Goal: Check status: Check status

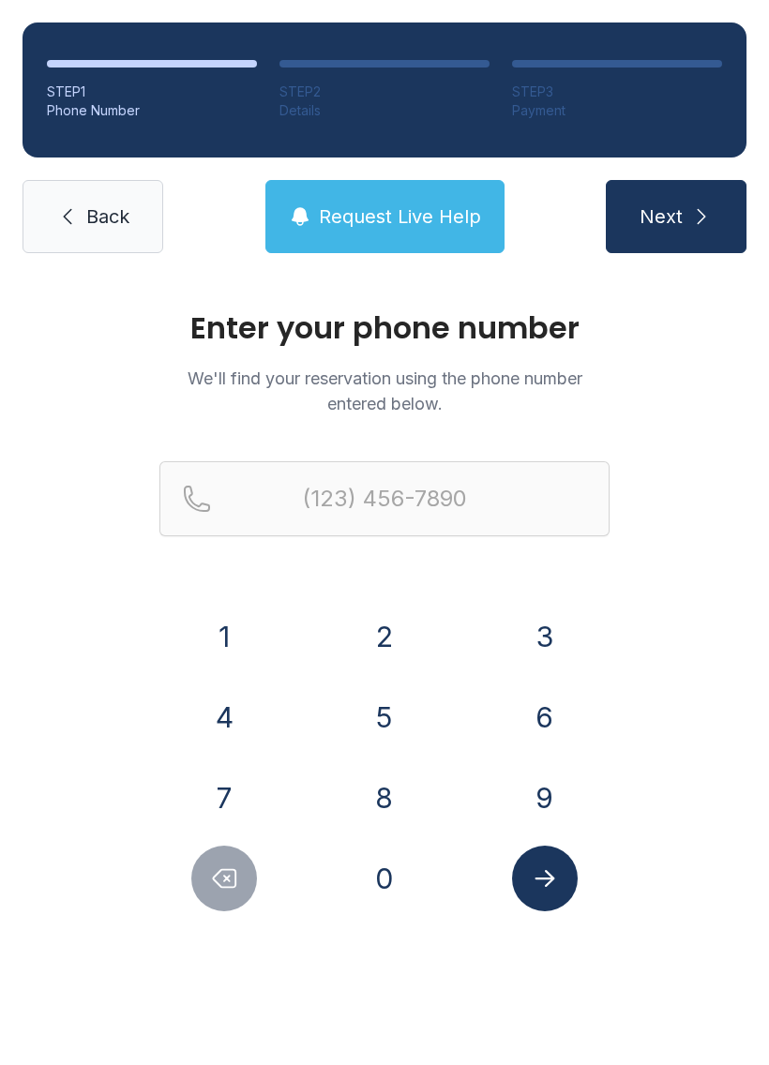
click at [393, 800] on button "8" at bounding box center [385, 798] width 66 height 66
click at [566, 616] on button "3" at bounding box center [545, 637] width 66 height 66
click at [557, 798] on button "9" at bounding box center [545, 798] width 66 height 66
click at [387, 622] on button "2" at bounding box center [385, 637] width 66 height 66
click at [562, 813] on button "9" at bounding box center [545, 798] width 66 height 66
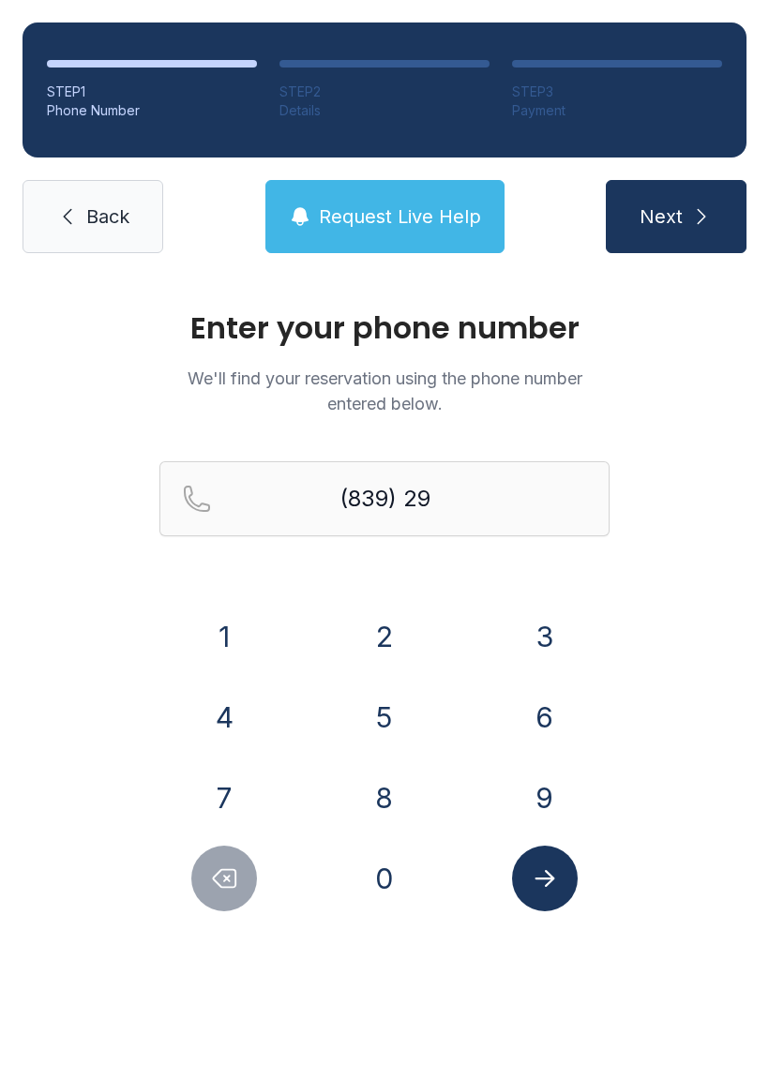
click at [385, 695] on button "5" at bounding box center [385, 718] width 66 height 66
click at [560, 815] on button "9" at bounding box center [545, 798] width 66 height 66
click at [546, 645] on button "3" at bounding box center [545, 637] width 66 height 66
click at [236, 638] on button "1" at bounding box center [224, 637] width 66 height 66
click at [374, 643] on button "2" at bounding box center [385, 637] width 66 height 66
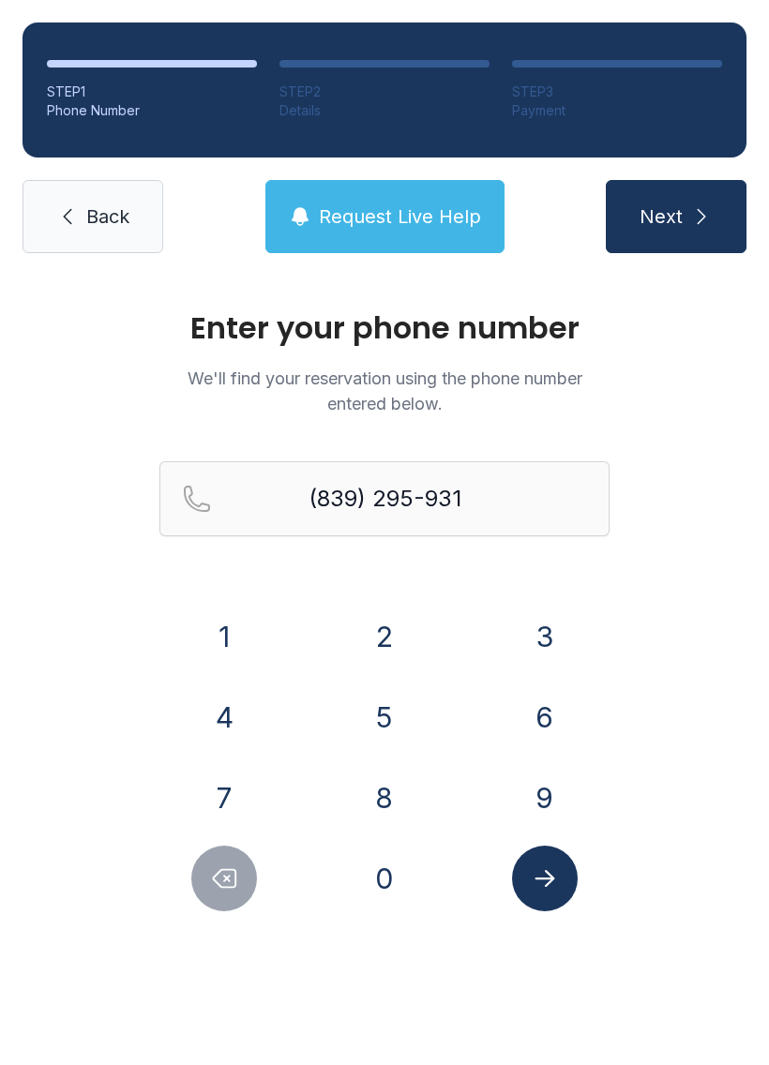
type input "[PHONE_NUMBER]"
click at [548, 864] on button "Submit lookup form" at bounding box center [545, 879] width 66 height 66
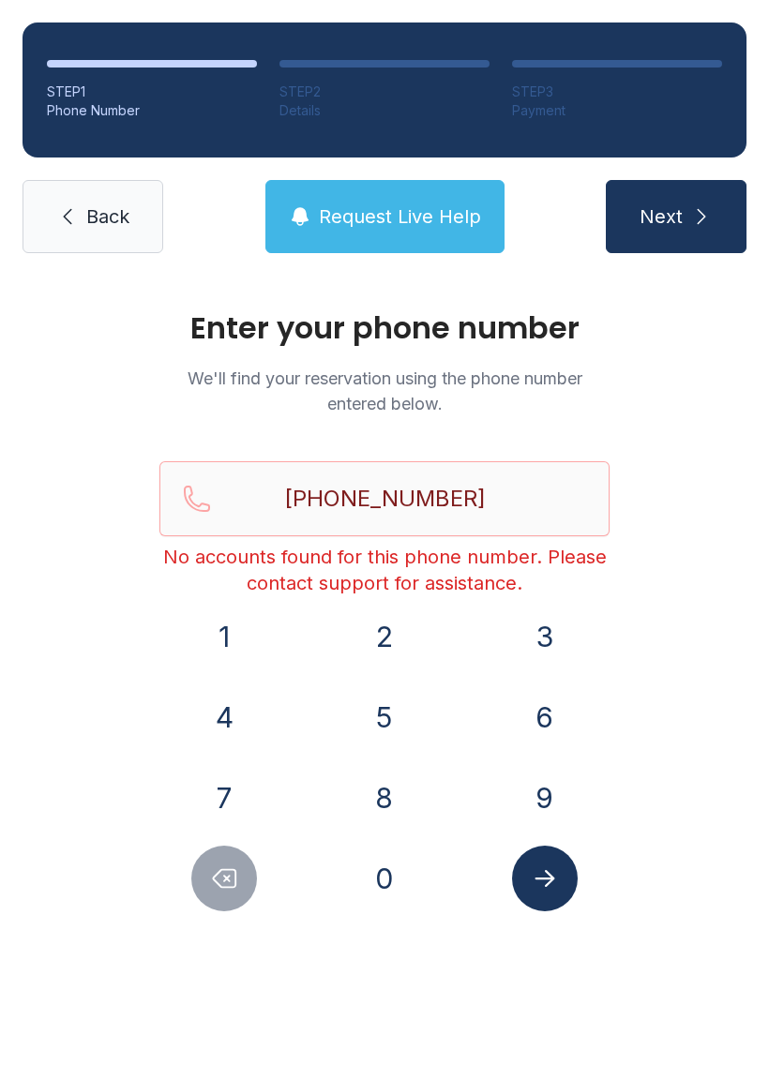
click at [693, 190] on button "Next" at bounding box center [676, 216] width 141 height 73
click at [561, 874] on button "Submit lookup form" at bounding box center [545, 879] width 66 height 66
